Goal: Browse casually

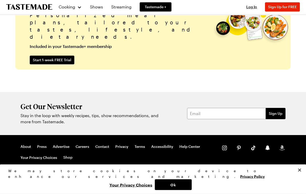
scroll to position [1203, 0]
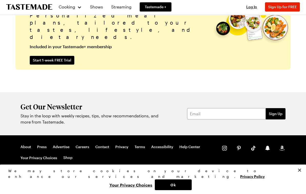
click at [223, 152] on icon at bounding box center [224, 148] width 7 height 7
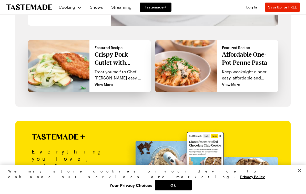
scroll to position [421, 0]
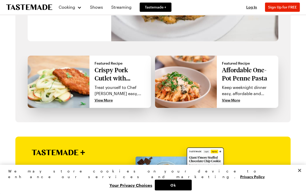
click at [21, 5] on icon "To Tastemade Home Page" at bounding box center [29, 7] width 46 height 6
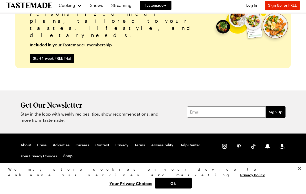
scroll to position [1203, 0]
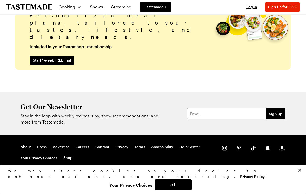
click at [22, 149] on link "About" at bounding box center [25, 147] width 11 height 5
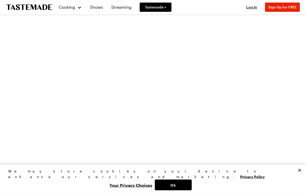
scroll to position [250, 0]
click at [73, 3] on button "Cooking" at bounding box center [69, 7] width 23 height 12
click at [80, 9] on div "Cooking" at bounding box center [69, 7] width 23 height 6
click at [99, 5] on link "Shows" at bounding box center [96, 7] width 19 height 14
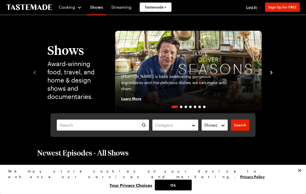
click at [273, 71] on icon "navigate to next item" at bounding box center [271, 72] width 5 height 5
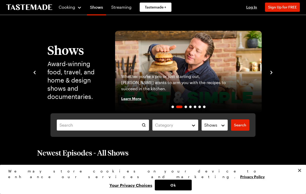
click at [270, 74] on icon "navigate to next item" at bounding box center [271, 72] width 5 height 5
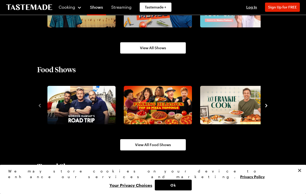
scroll to position [451, 0]
